Goal: Check status: Check status

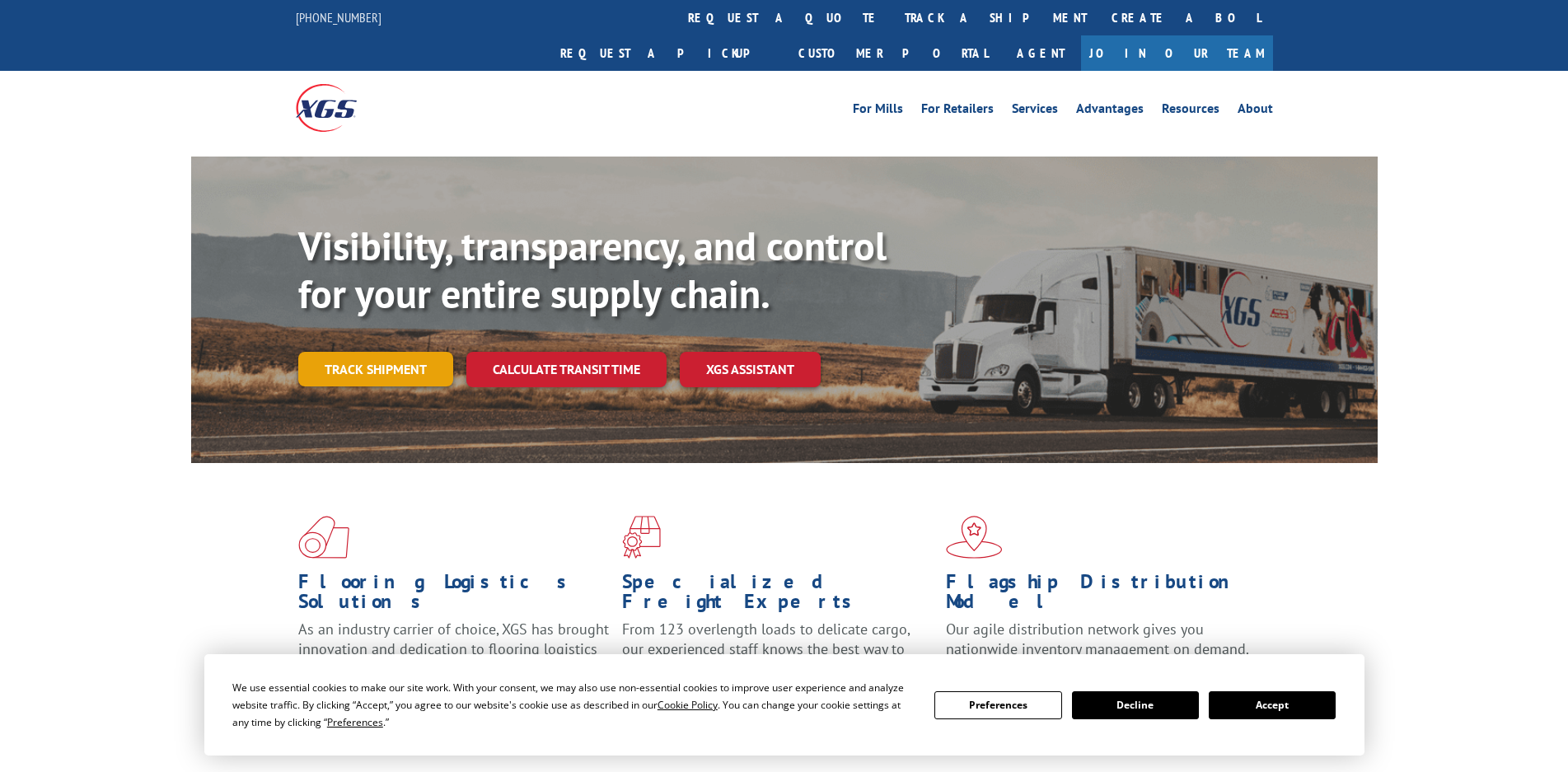
click at [399, 351] on link "Track shipment" at bounding box center [375, 369] width 155 height 35
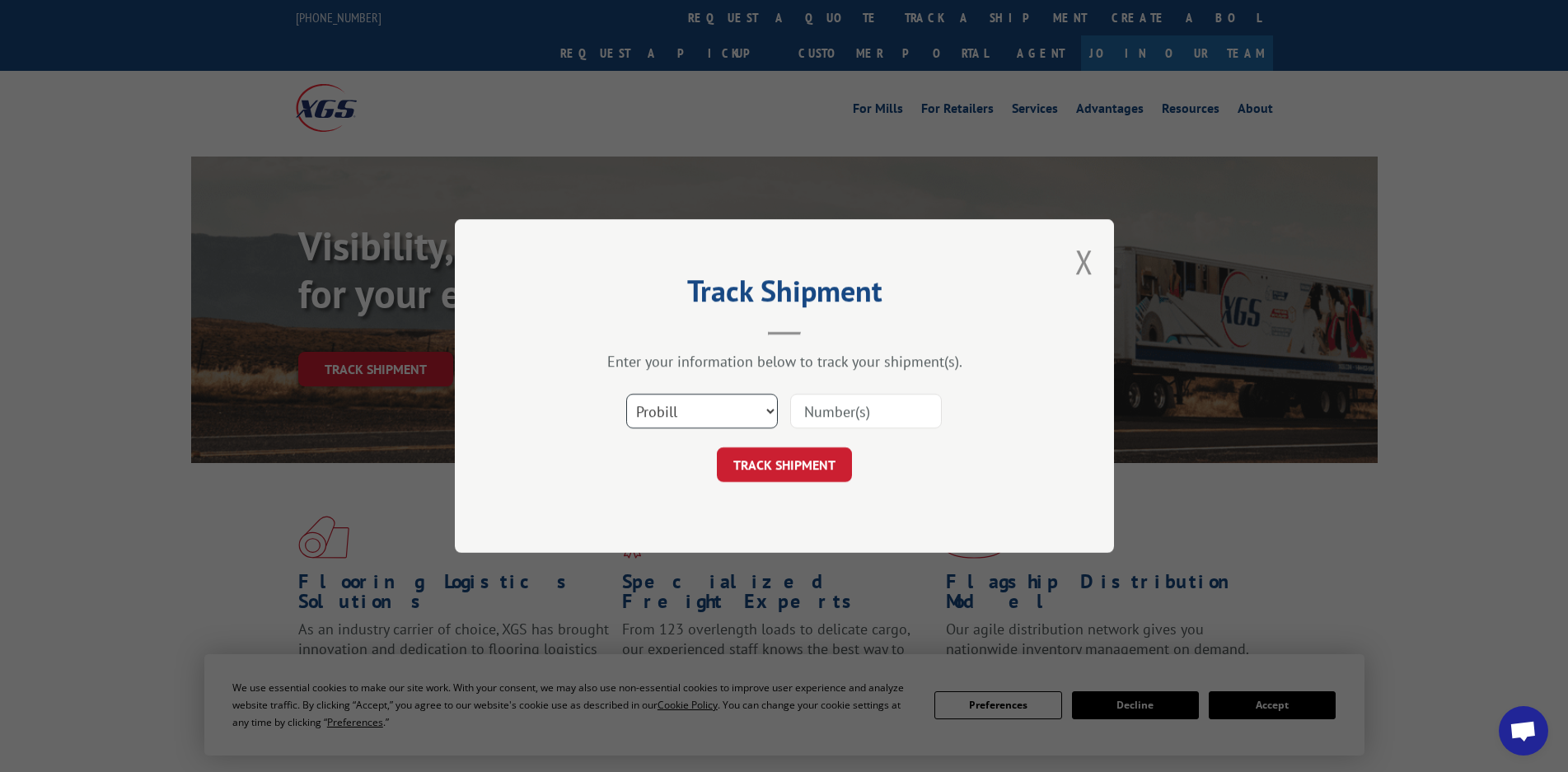
click at [672, 410] on select "Select category... Probill BOL PO" at bounding box center [701, 411] width 152 height 35
click at [804, 412] on input at bounding box center [866, 411] width 152 height 35
paste input "17442858"
type input "17442858"
click at [781, 451] on button "TRACK SHIPMENT" at bounding box center [784, 465] width 135 height 35
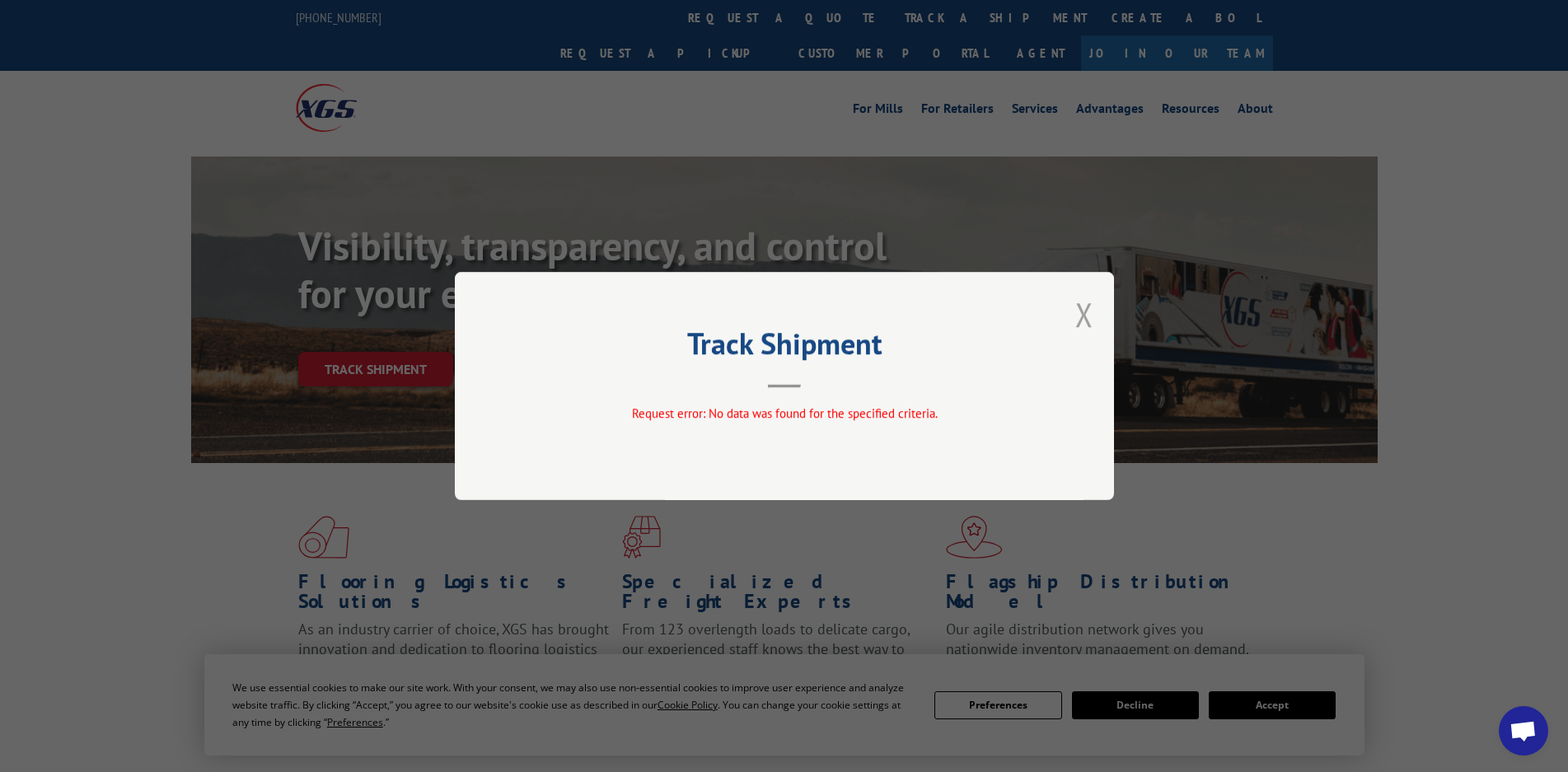
click at [1082, 310] on button "Close modal" at bounding box center [1085, 314] width 18 height 44
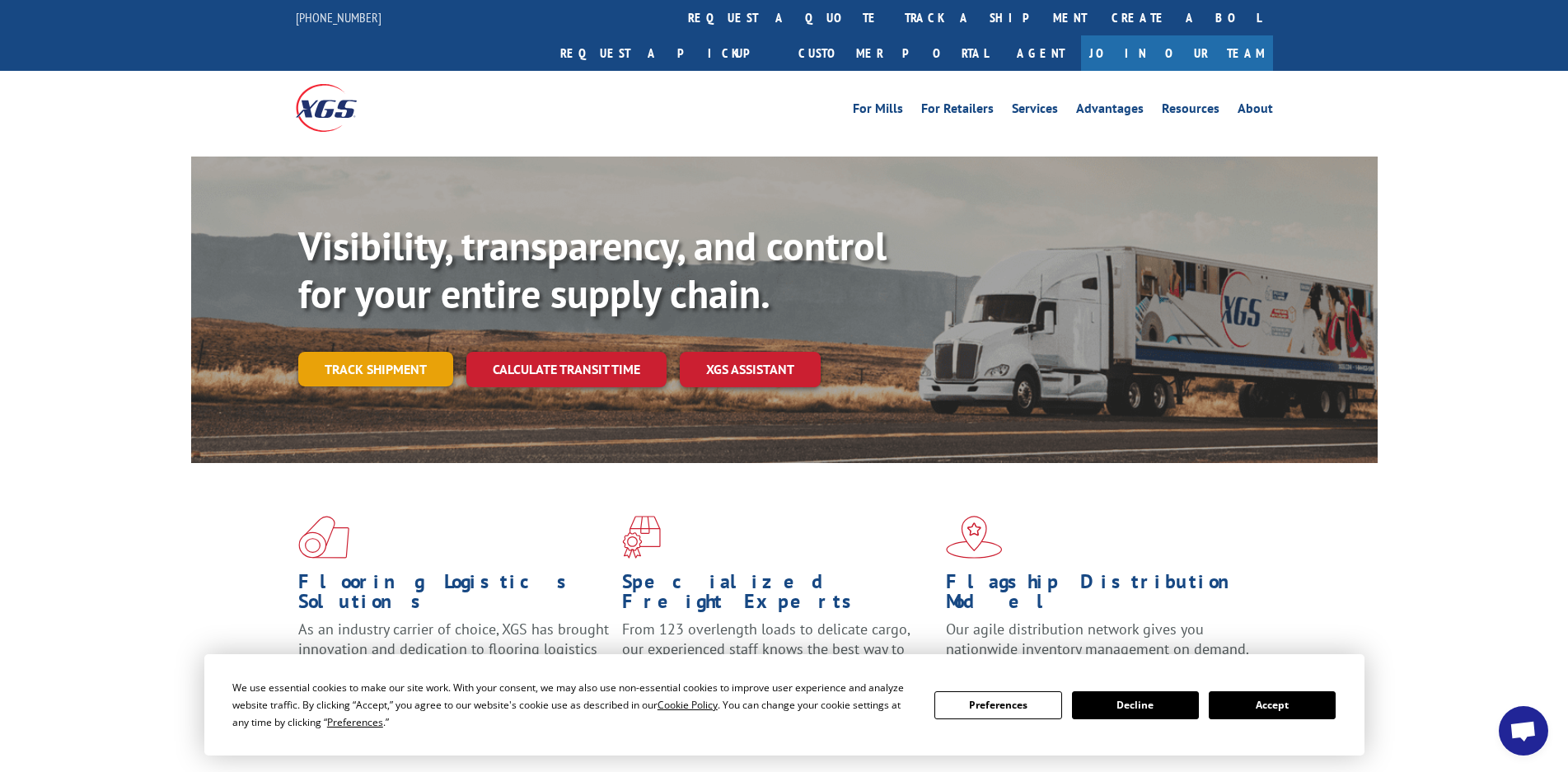
click at [389, 351] on link "Track shipment" at bounding box center [375, 369] width 155 height 35
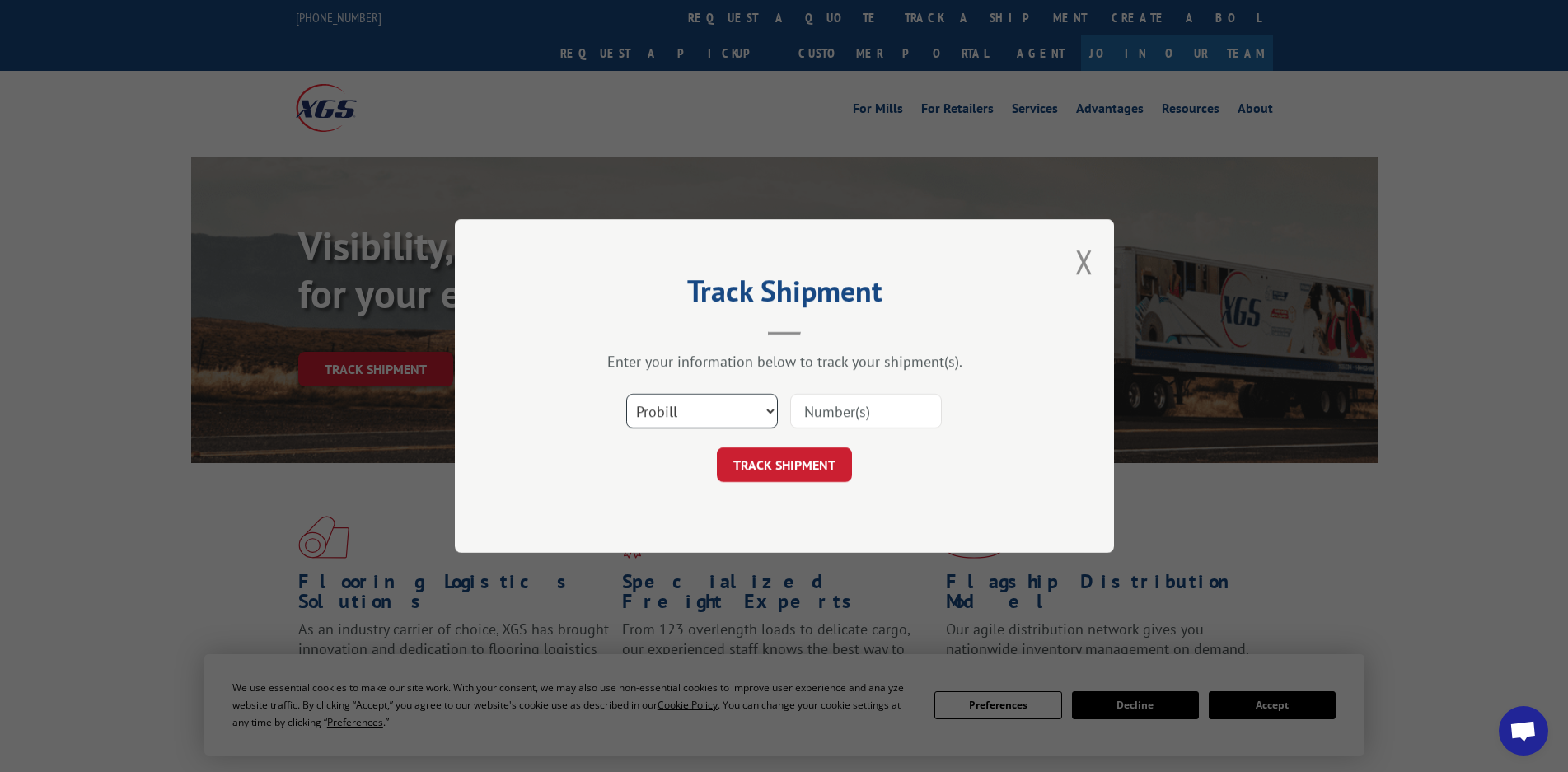
click at [696, 405] on select "Select category... Probill BOL PO" at bounding box center [701, 411] width 152 height 35
select select "bol"
click at [626, 394] on select "Select category... Probill BOL PO" at bounding box center [701, 411] width 152 height 35
click at [881, 405] on input at bounding box center [866, 411] width 152 height 35
type input "17442858"
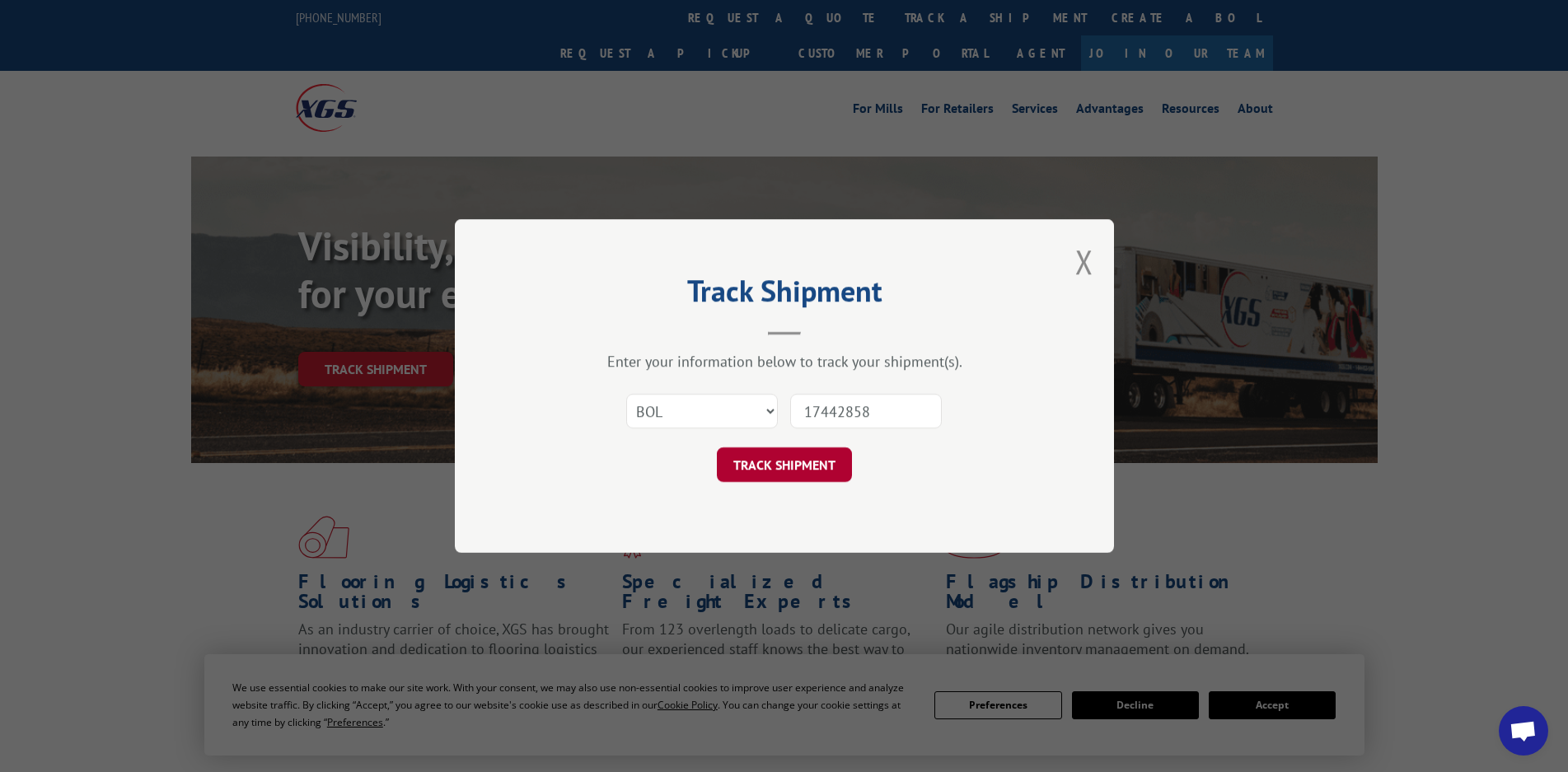
click at [816, 477] on button "TRACK SHIPMENT" at bounding box center [784, 465] width 135 height 35
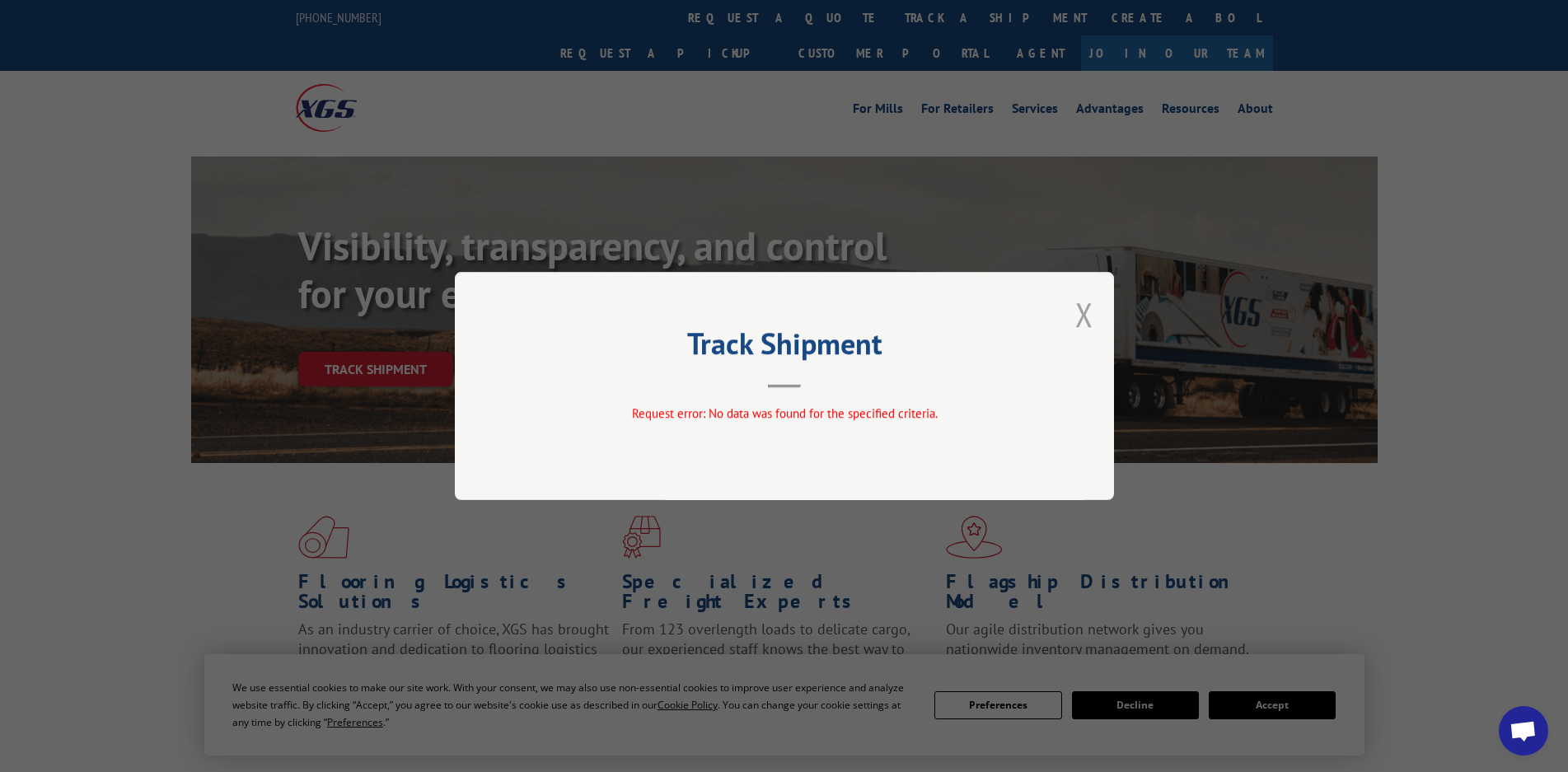
click at [1081, 318] on button "Close modal" at bounding box center [1085, 314] width 18 height 44
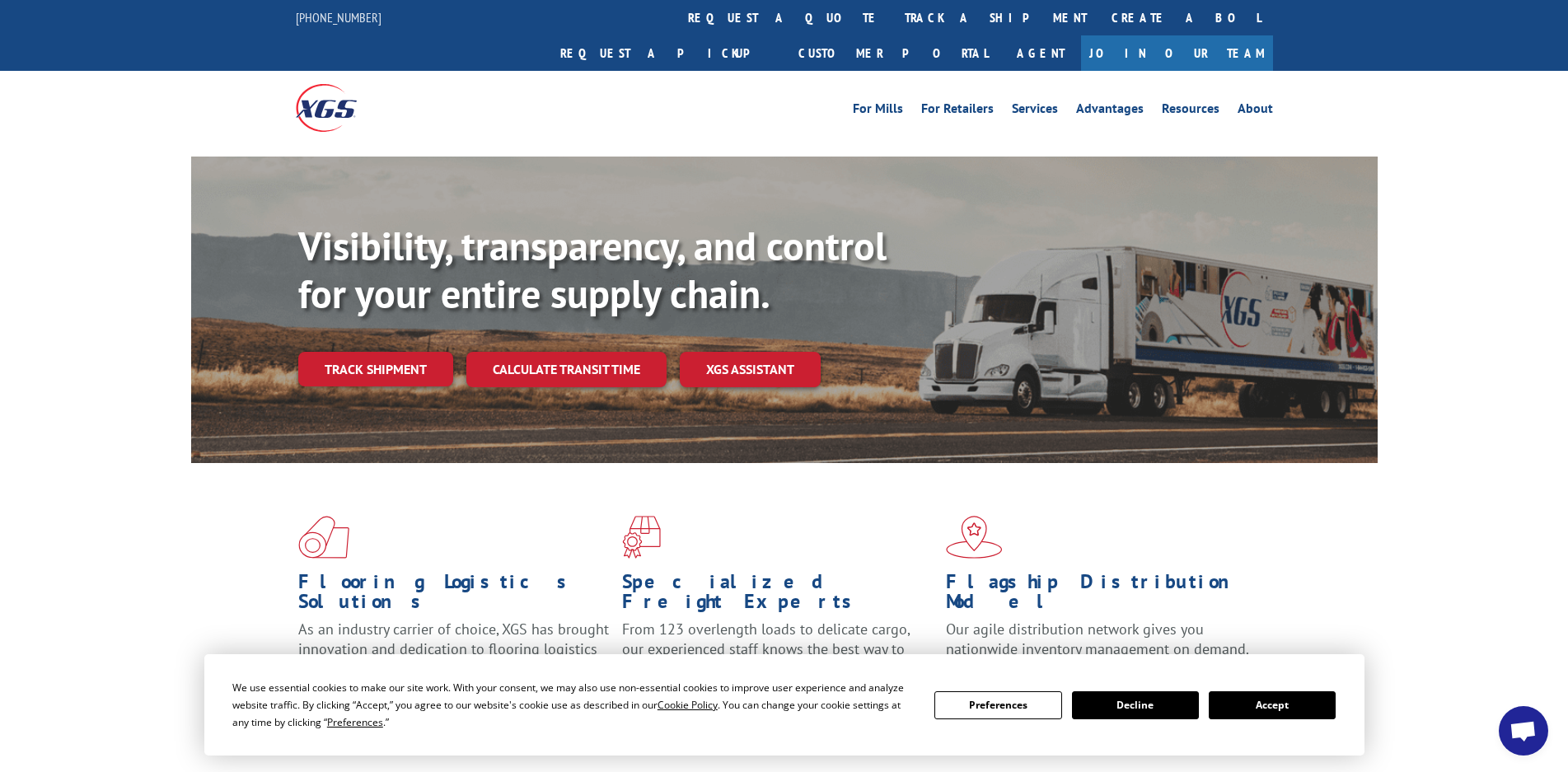
click at [1266, 717] on button "Accept" at bounding box center [1273, 705] width 127 height 28
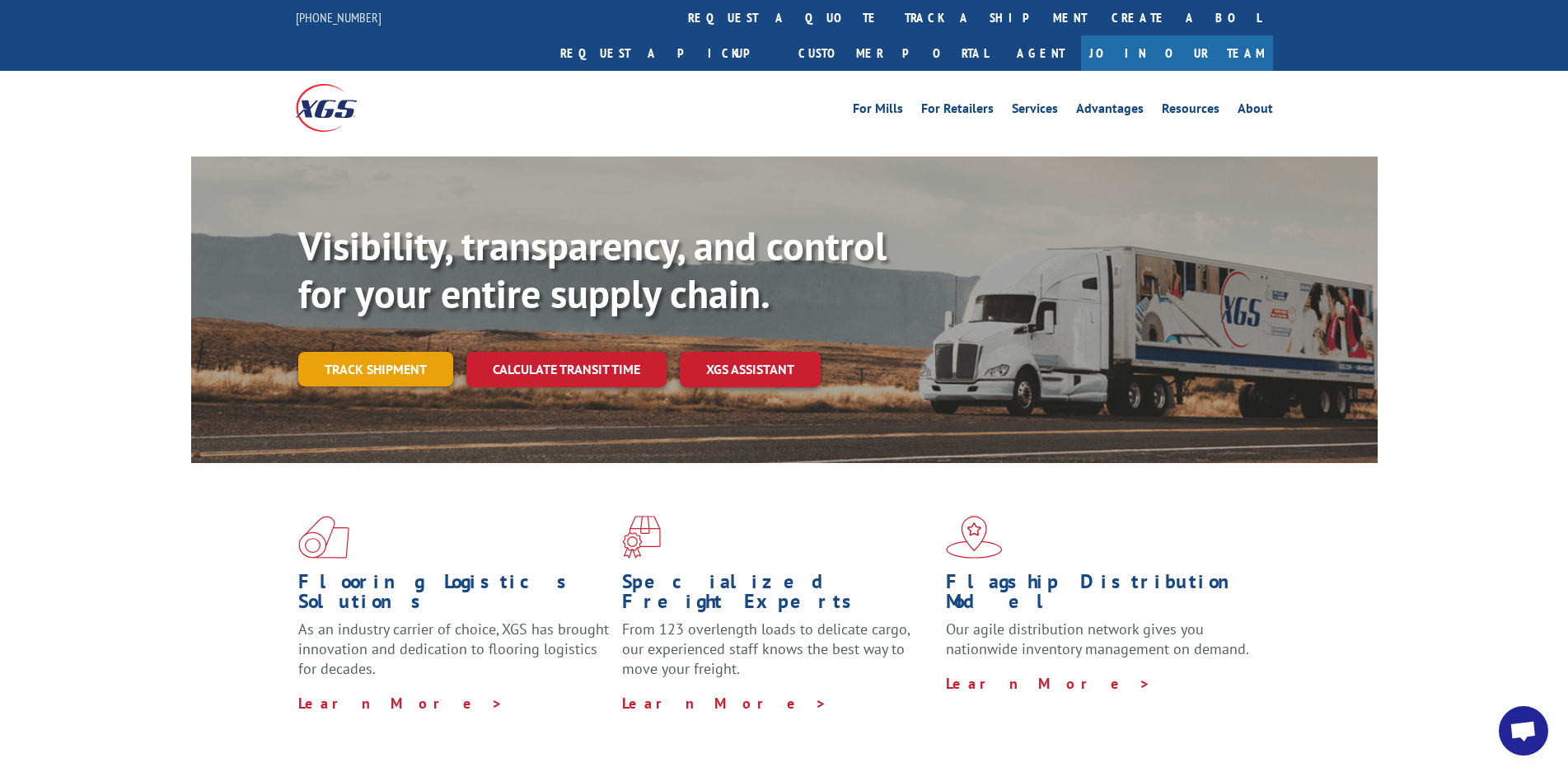
click at [415, 351] on link "Track shipment" at bounding box center [375, 369] width 155 height 35
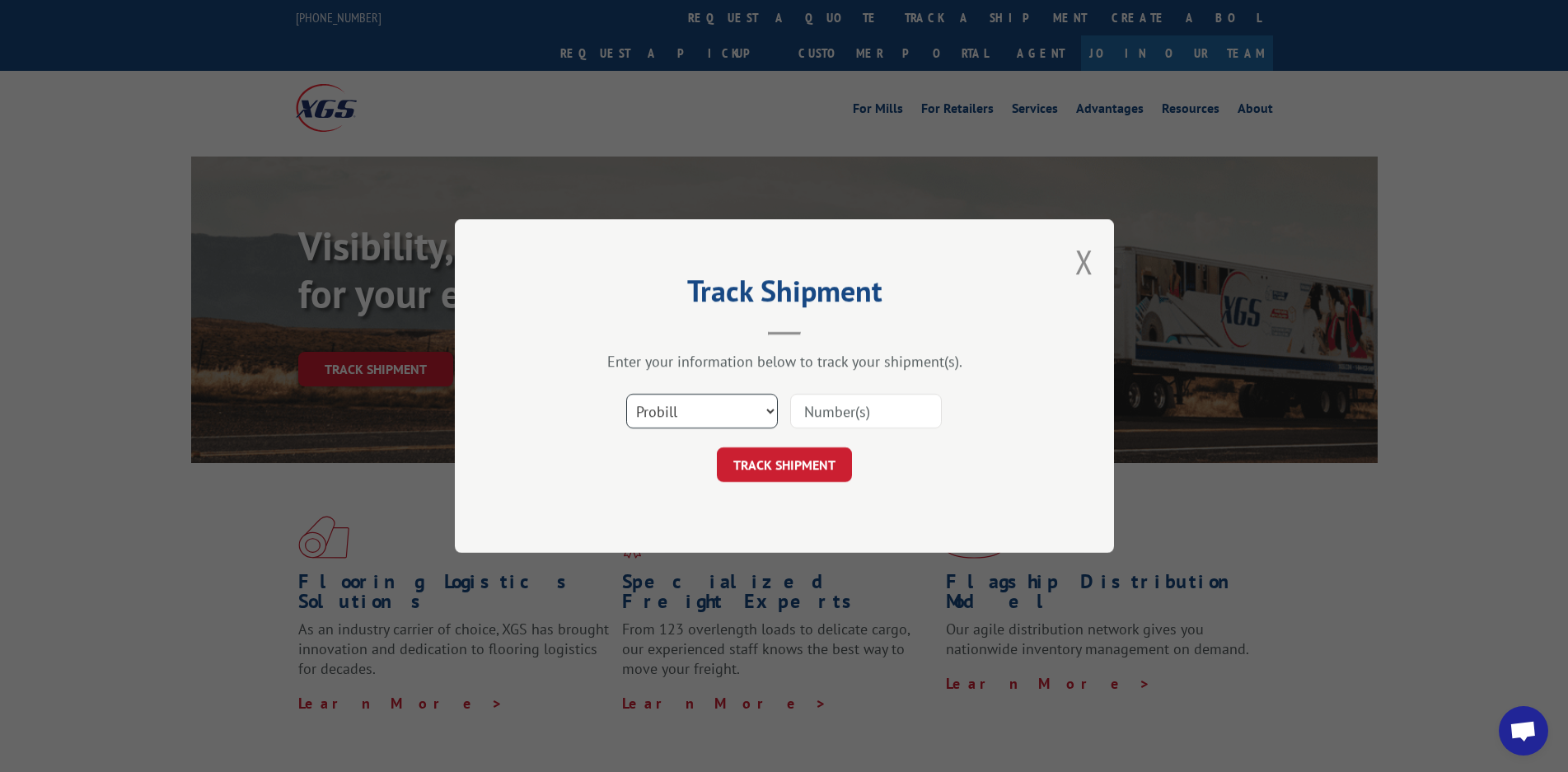
click at [741, 412] on select "Select category... Probill BOL PO" at bounding box center [701, 411] width 152 height 35
select select "po"
click at [626, 394] on select "Select category... Probill BOL PO" at bounding box center [701, 411] width 152 height 35
click at [812, 411] on input at bounding box center [866, 411] width 152 height 35
type input "17442858"
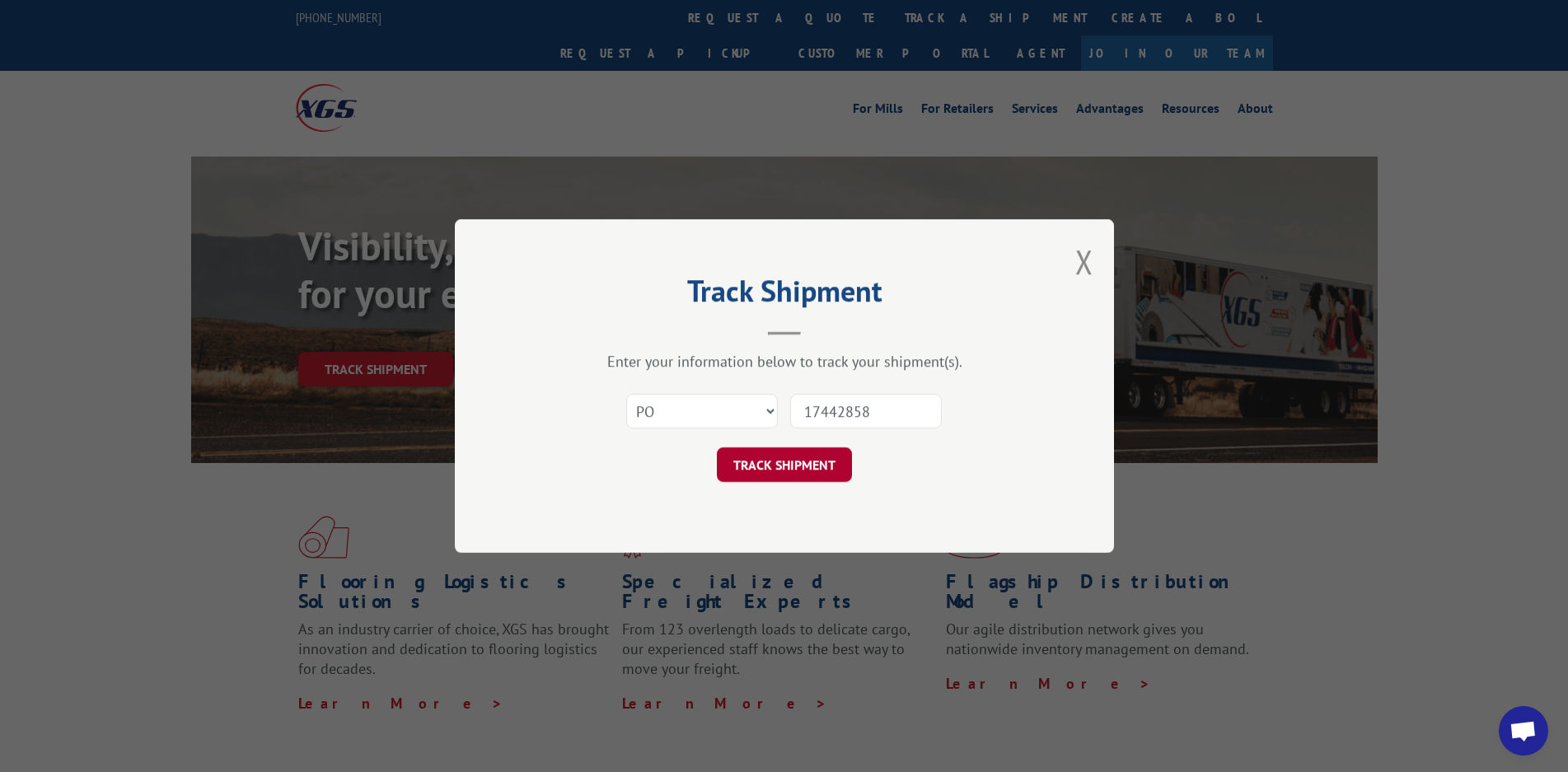
click at [813, 466] on button "TRACK SHIPMENT" at bounding box center [784, 465] width 135 height 35
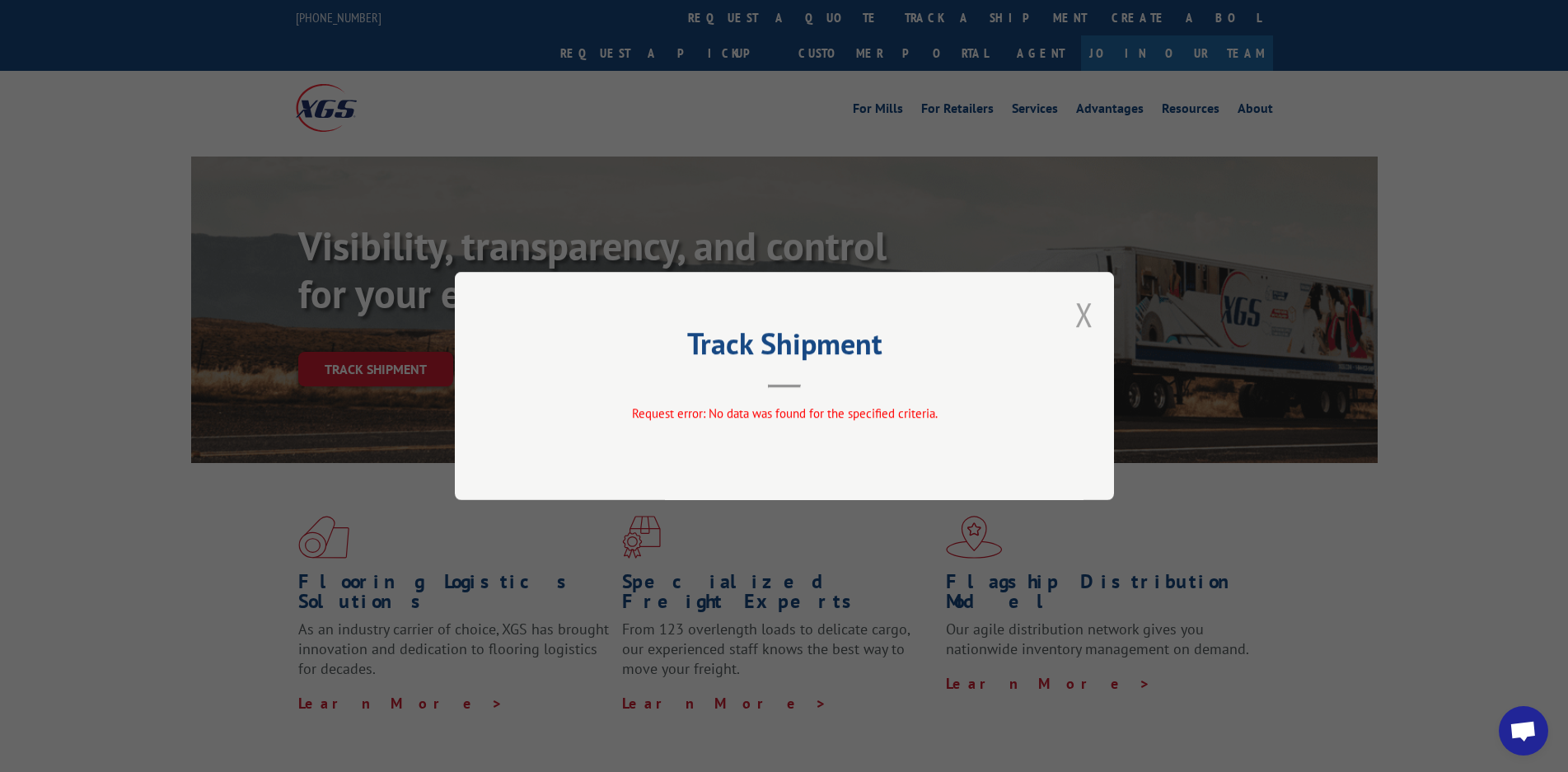
click at [1086, 314] on button "Close modal" at bounding box center [1085, 314] width 18 height 44
